Goal: Find specific page/section

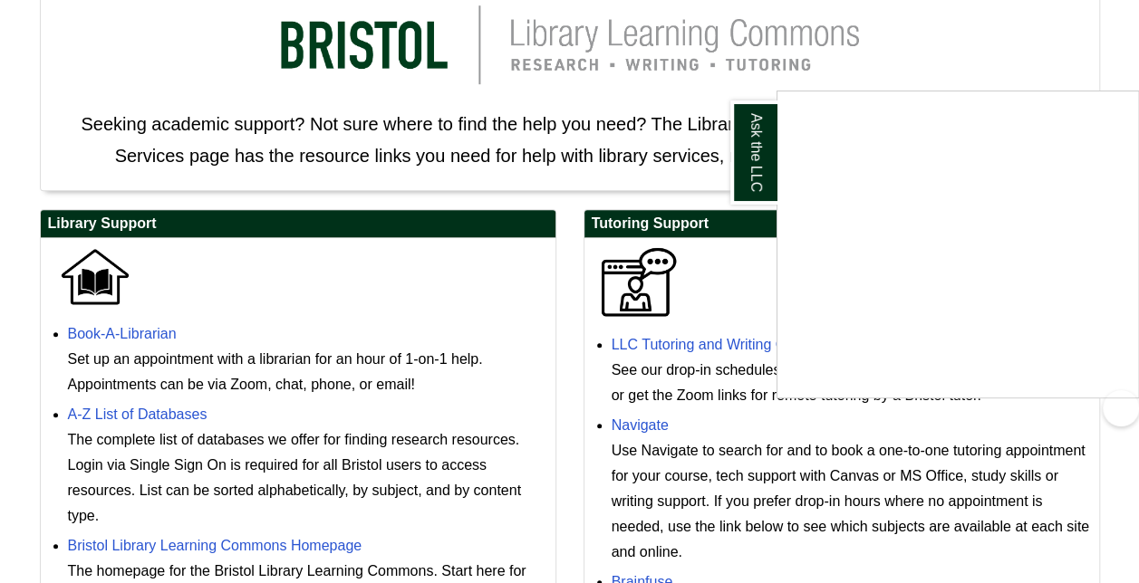
scroll to position [342, 0]
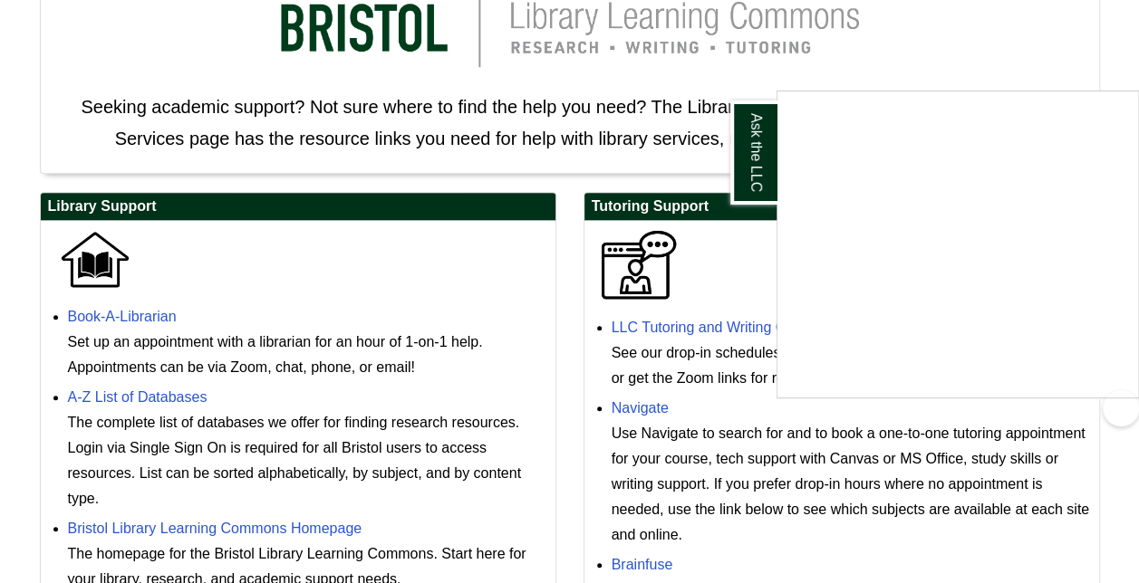
click at [538, 338] on div "Ask the LLC" at bounding box center [569, 291] width 1139 height 583
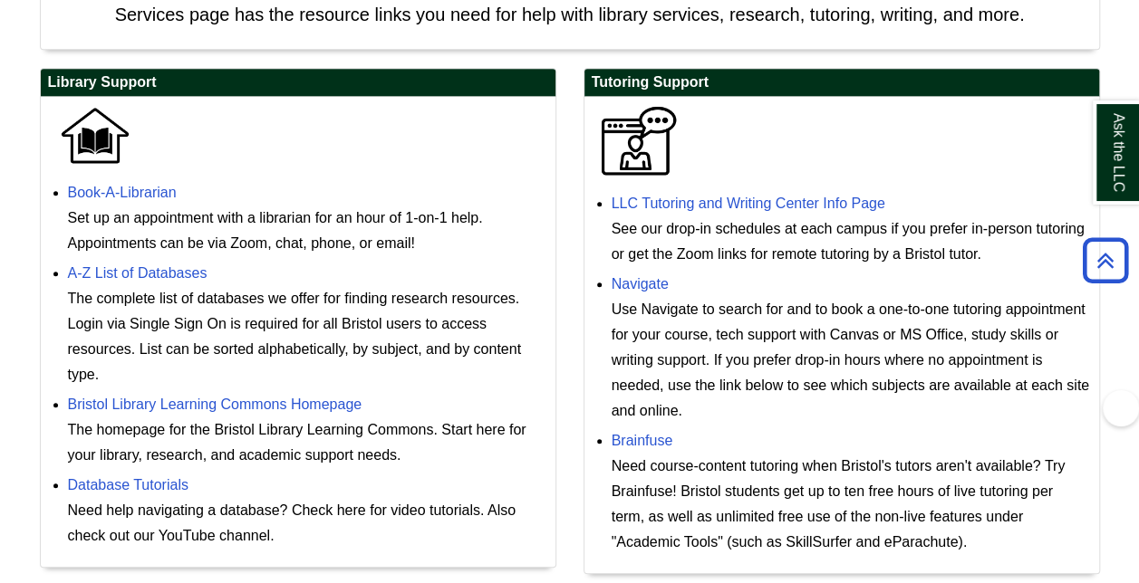
scroll to position [477, 0]
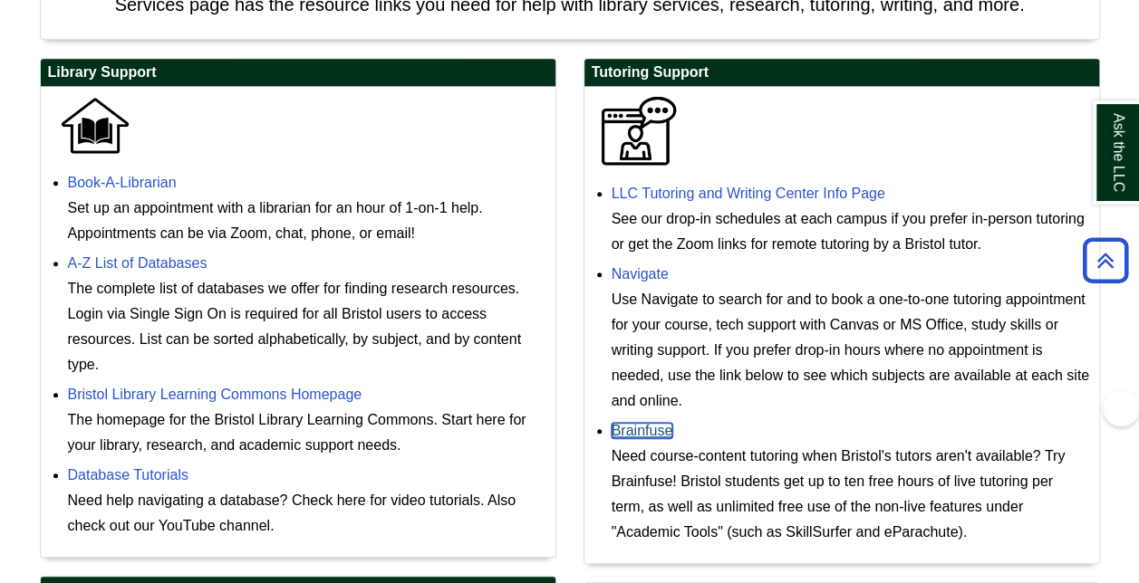
click at [625, 437] on link "Brainfuse" at bounding box center [643, 430] width 62 height 15
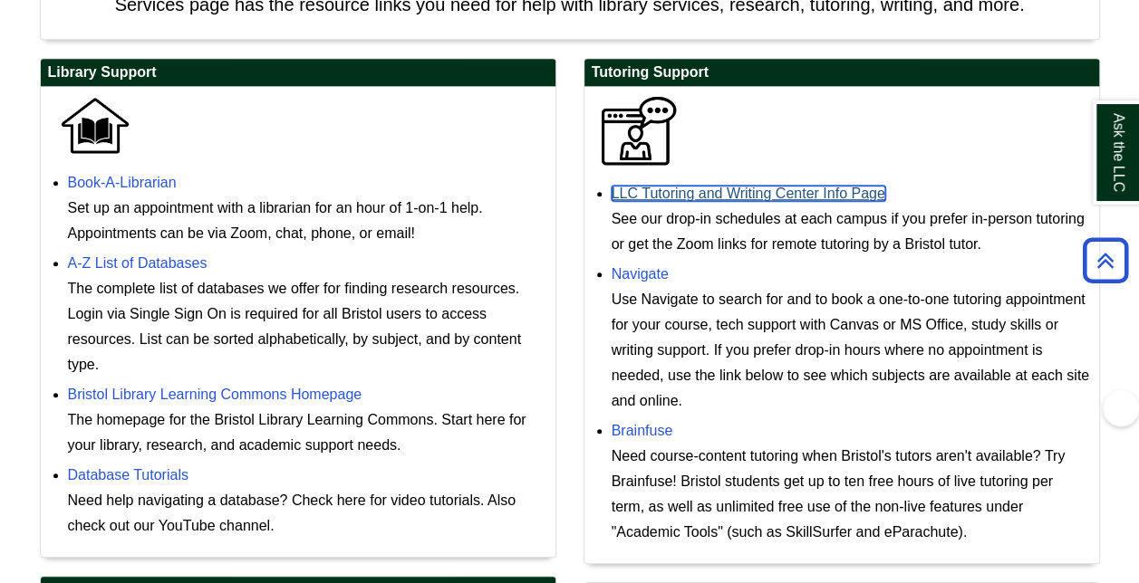
click at [802, 188] on link "LLC Tutoring and Writing Center Info Page" at bounding box center [749, 193] width 274 height 15
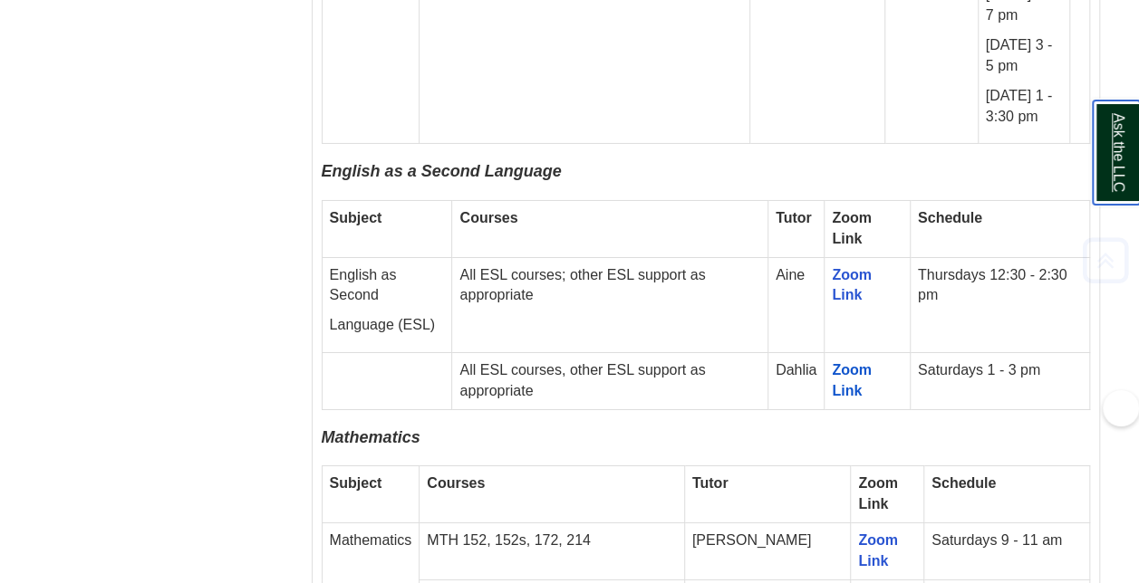
scroll to position [3085, 0]
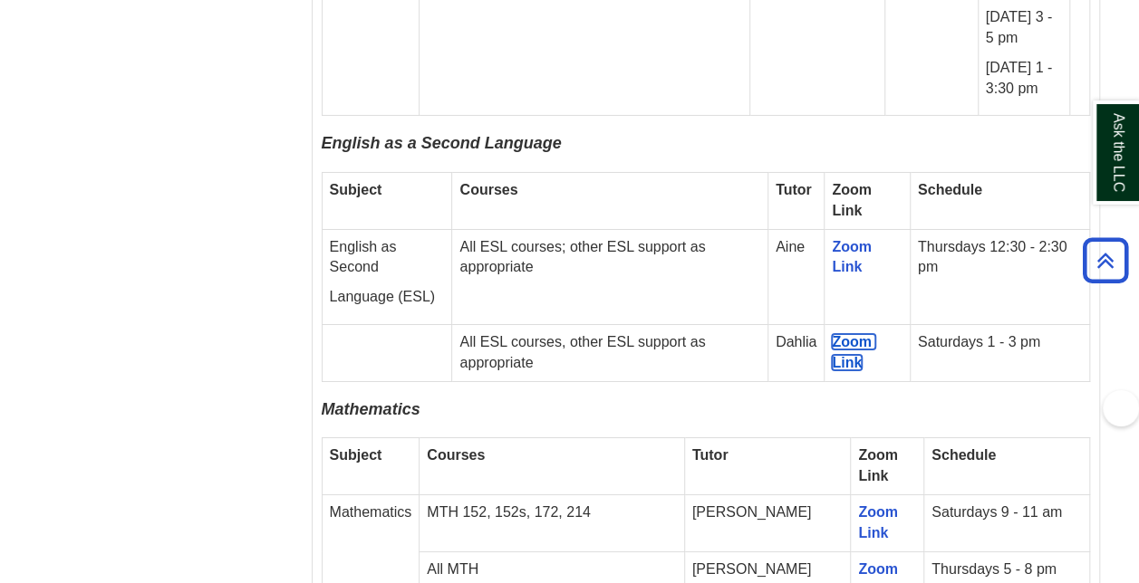
click at [867, 334] on span "Zoom Link" at bounding box center [853, 352] width 43 height 36
